Goal: Information Seeking & Learning: Understand process/instructions

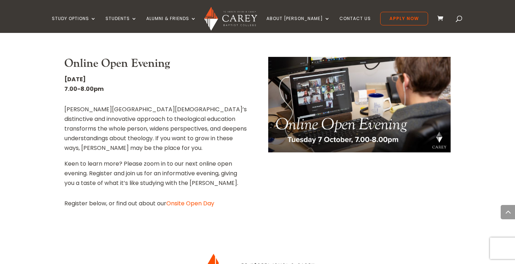
scroll to position [777, 0]
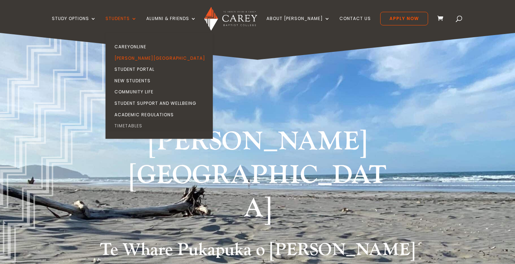
click at [144, 124] on link "Timetables" at bounding box center [160, 125] width 107 height 11
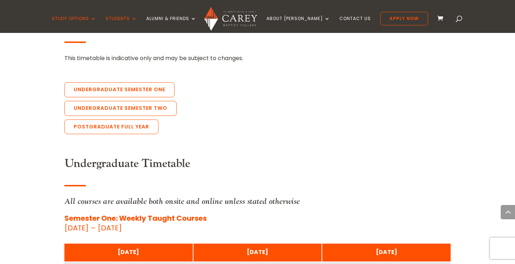
scroll to position [1622, 0]
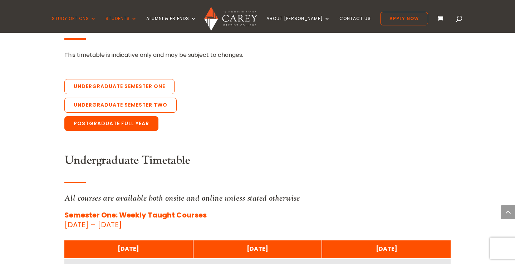
click at [142, 116] on link "Postgraduate Full Year" at bounding box center [111, 123] width 94 height 15
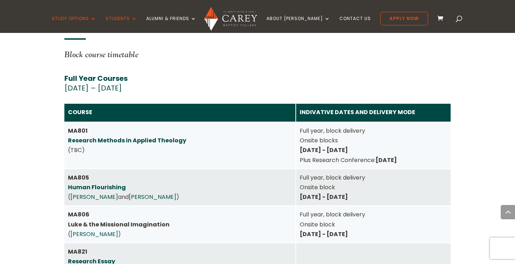
scroll to position [3112, 0]
